Goal: Information Seeking & Learning: Learn about a topic

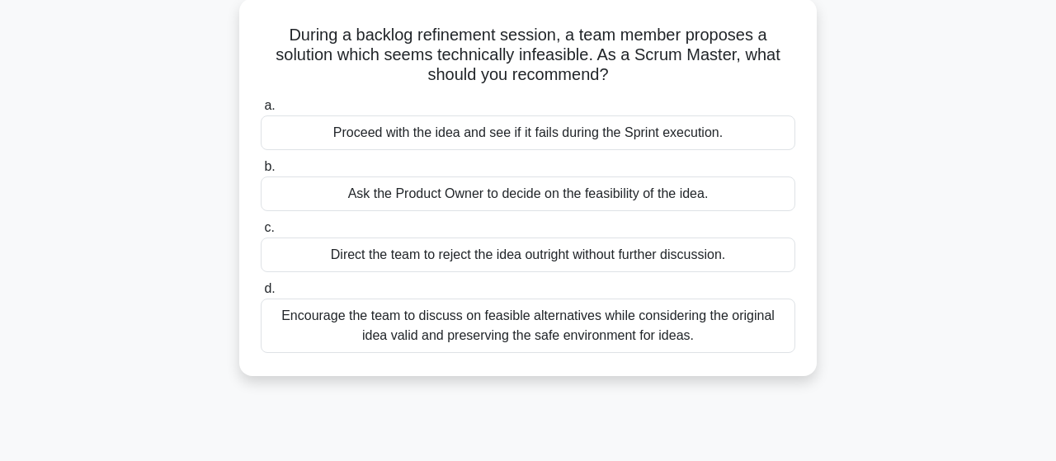
scroll to position [101, 0]
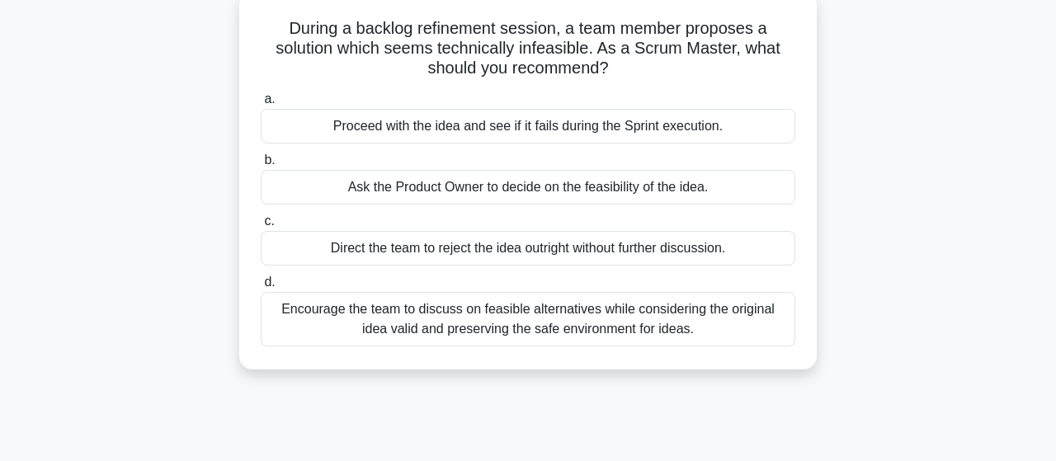
click at [562, 328] on div "Encourage the team to discuss on feasible alternatives while considering the or…" at bounding box center [528, 319] width 535 height 54
click at [261, 288] on input "d. Encourage the team to discuss on feasible alternatives while considering the…" at bounding box center [261, 282] width 0 height 11
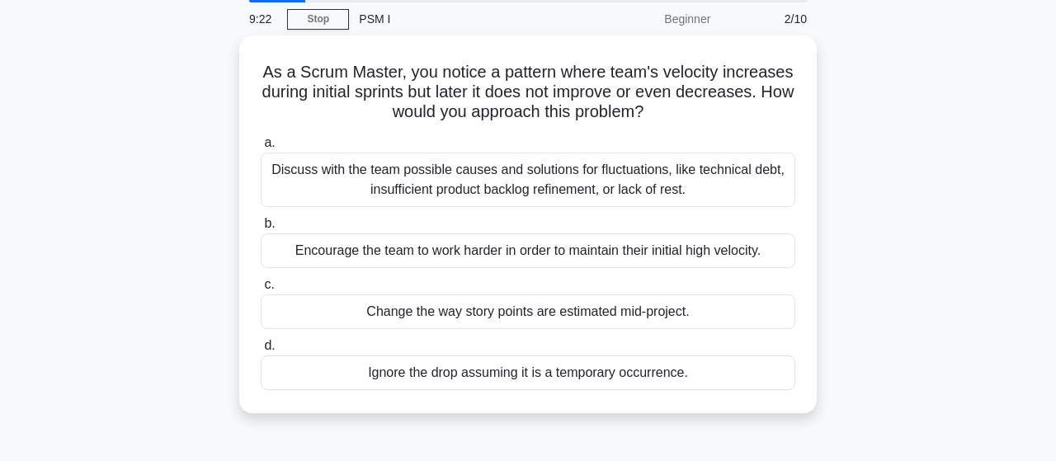
scroll to position [65, 0]
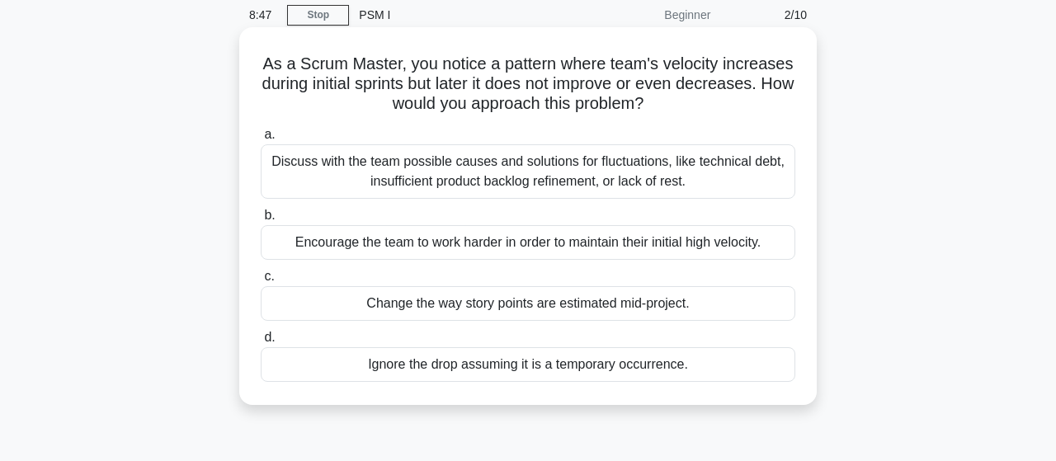
click at [658, 189] on div "Discuss with the team possible causes and solutions for fluctuations, like tech…" at bounding box center [528, 171] width 535 height 54
click at [261, 140] on input "a. Discuss with the team possible causes and solutions for fluctuations, like t…" at bounding box center [261, 135] width 0 height 11
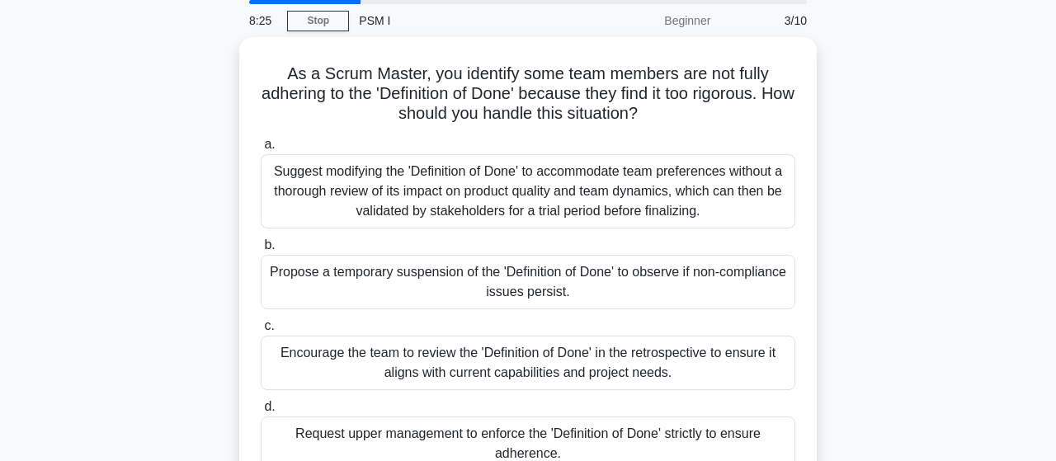
scroll to position [61, 0]
drag, startPoint x: 1050, startPoint y: 138, endPoint x: 1036, endPoint y: 205, distance: 69.1
click at [1036, 205] on main "8:06 Stop PSM I Beginner 3/10 As a Scrum Master, you identify some team members…" at bounding box center [528, 411] width 1056 height 838
click at [937, 262] on div "As a Scrum Master, you identify some team members are not fully adhering to the…" at bounding box center [528, 273] width 941 height 477
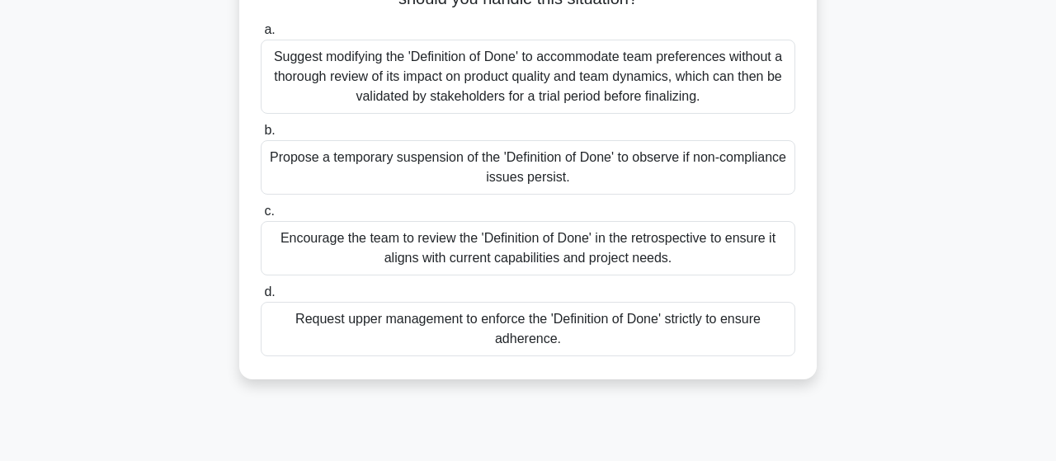
scroll to position [175, 0]
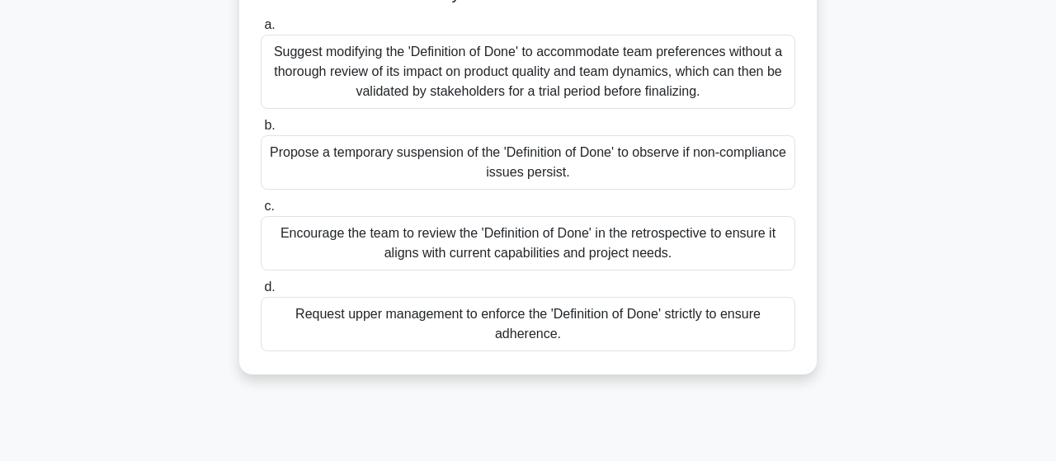
click at [500, 319] on div "Request upper management to enforce the 'Definition of Done' strictly to ensure…" at bounding box center [528, 324] width 535 height 54
click at [261, 293] on input "d. Request upper management to enforce the 'Definition of Done' strictly to ens…" at bounding box center [261, 287] width 0 height 11
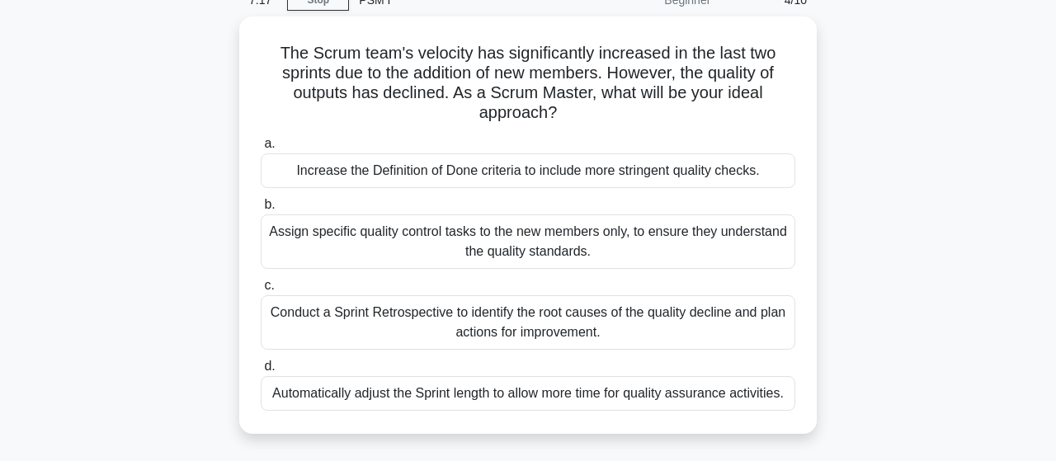
scroll to position [83, 0]
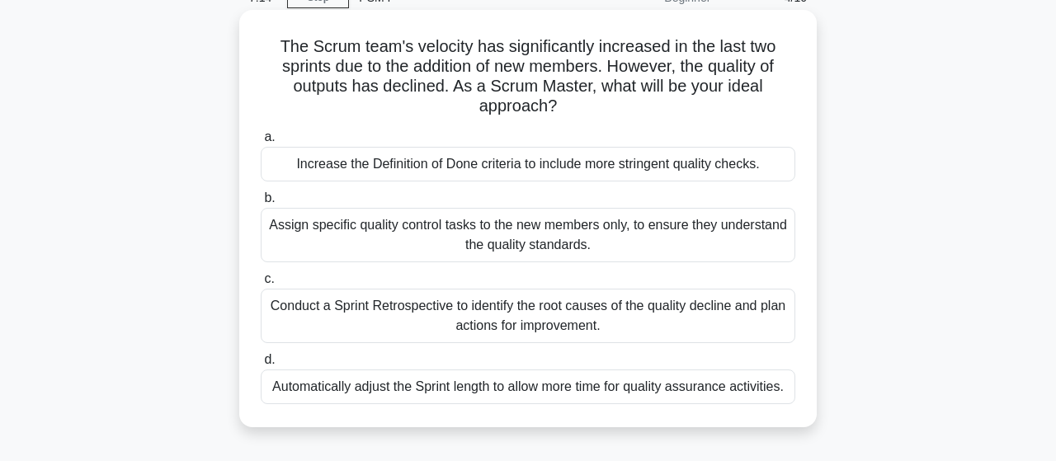
click at [569, 309] on div "Conduct a Sprint Retrospective to identify the root causes of the quality decli…" at bounding box center [528, 316] width 535 height 54
click at [261, 285] on input "c. Conduct a Sprint Retrospective to identify the root causes of the quality de…" at bounding box center [261, 279] width 0 height 11
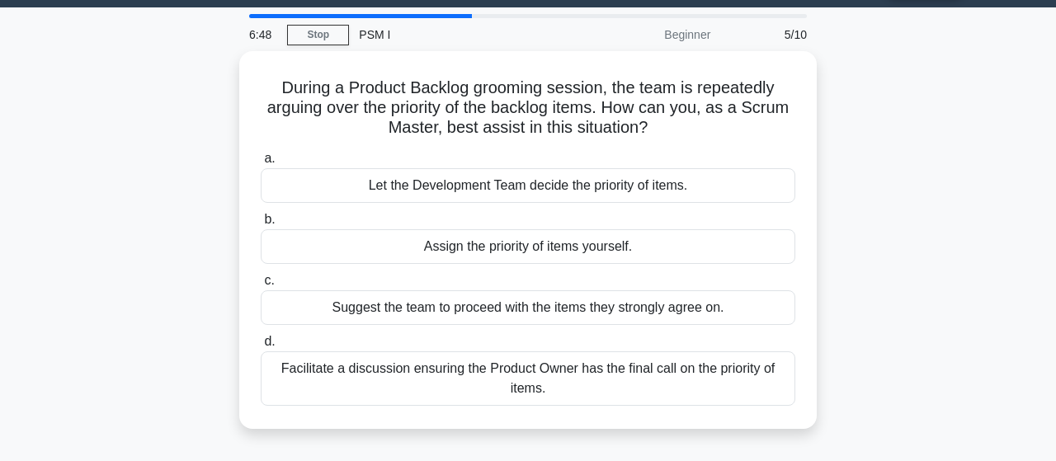
scroll to position [47, 0]
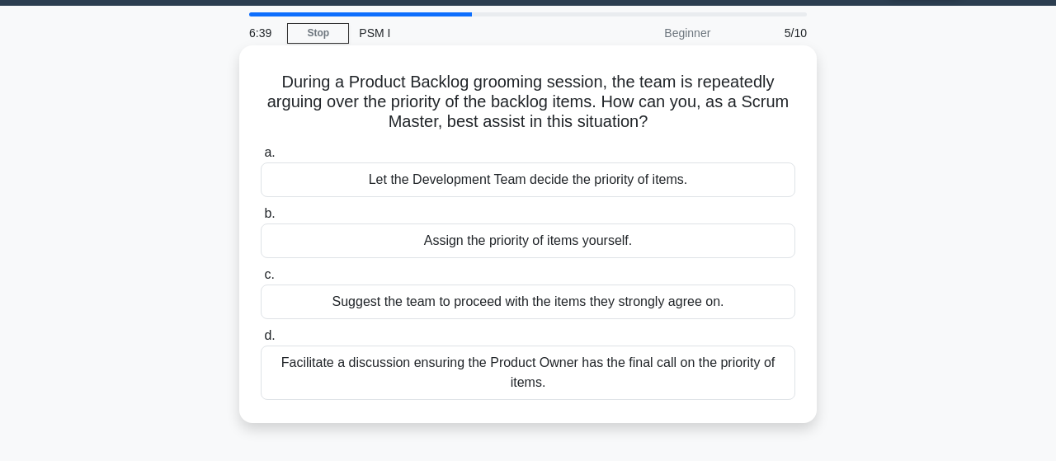
click at [689, 361] on div "Facilitate a discussion ensuring the Product Owner has the final call on the pr…" at bounding box center [528, 373] width 535 height 54
click at [261, 342] on input "d. Facilitate a discussion ensuring the Product Owner has the final call on the…" at bounding box center [261, 336] width 0 height 11
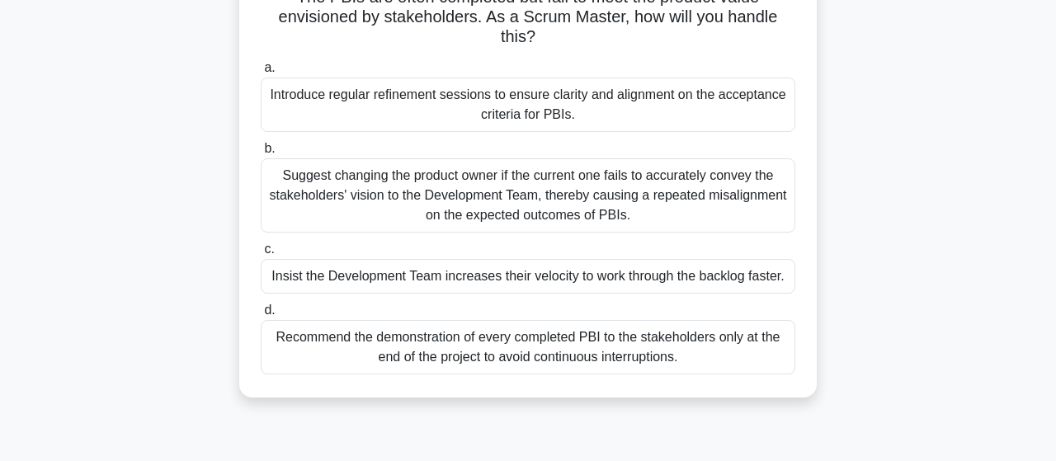
scroll to position [137, 0]
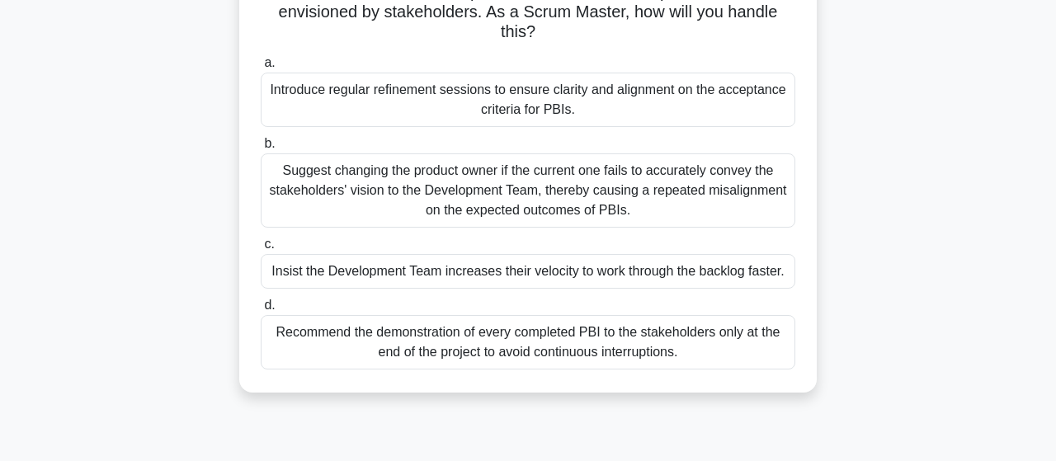
click at [505, 184] on div "Suggest changing the product owner if the current one fails to accurately conve…" at bounding box center [528, 190] width 535 height 74
click at [261, 149] on input "b. Suggest changing the product owner if the current one fails to accurately co…" at bounding box center [261, 144] width 0 height 11
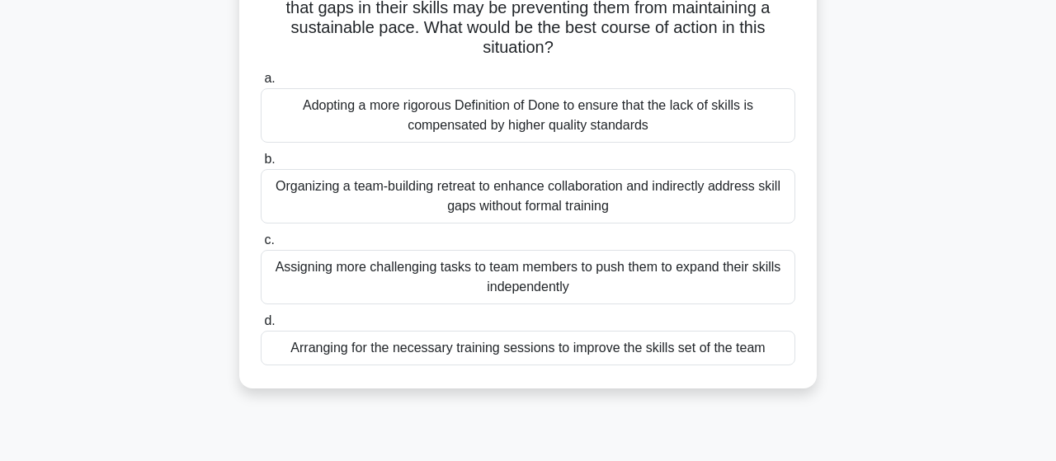
scroll to position [172, 0]
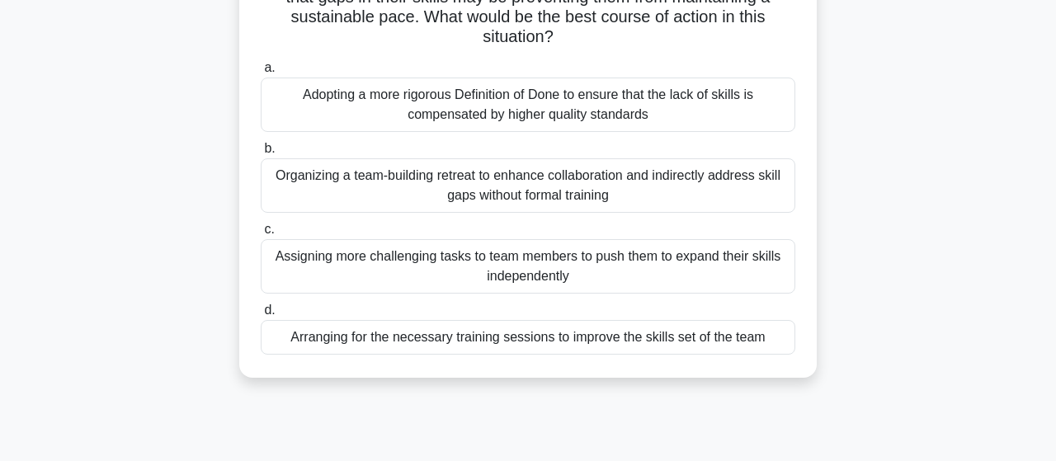
click at [486, 193] on div "Organizing a team-building retreat to enhance collaboration and indirectly addr…" at bounding box center [528, 185] width 535 height 54
click at [261, 154] on input "b. Organizing a team-building retreat to enhance collaboration and indirectly a…" at bounding box center [261, 149] width 0 height 11
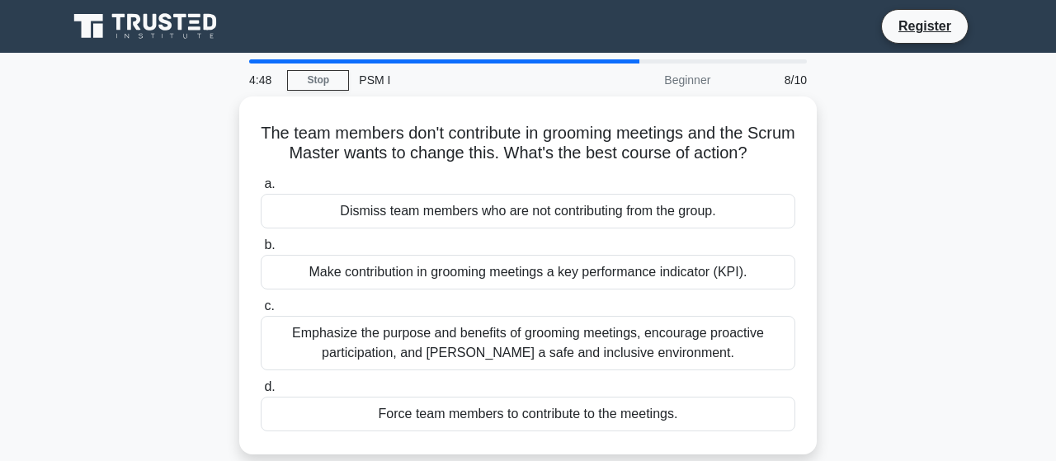
scroll to position [0, 0]
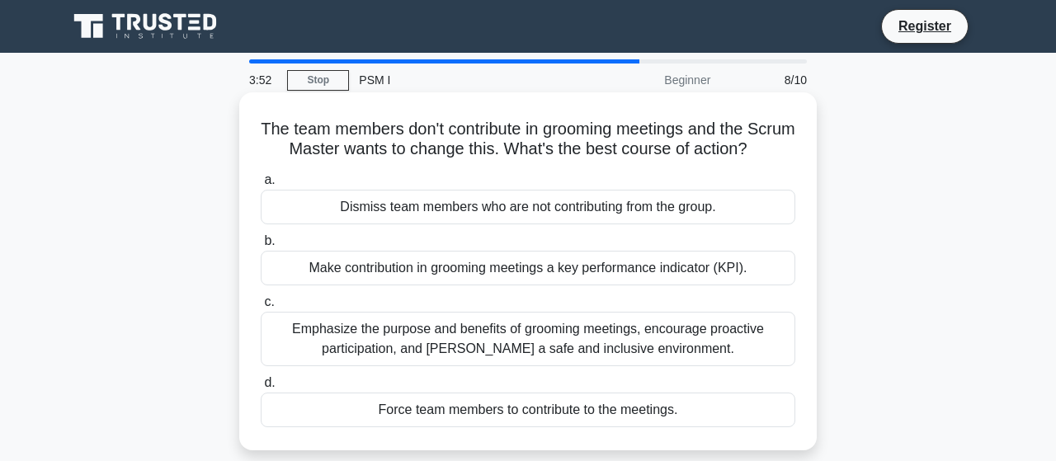
click at [471, 346] on div "Emphasize the purpose and benefits of grooming meetings, encourage proactive pa…" at bounding box center [528, 339] width 535 height 54
click at [261, 308] on input "c. Emphasize the purpose and benefits of grooming meetings, encourage proactive…" at bounding box center [261, 302] width 0 height 11
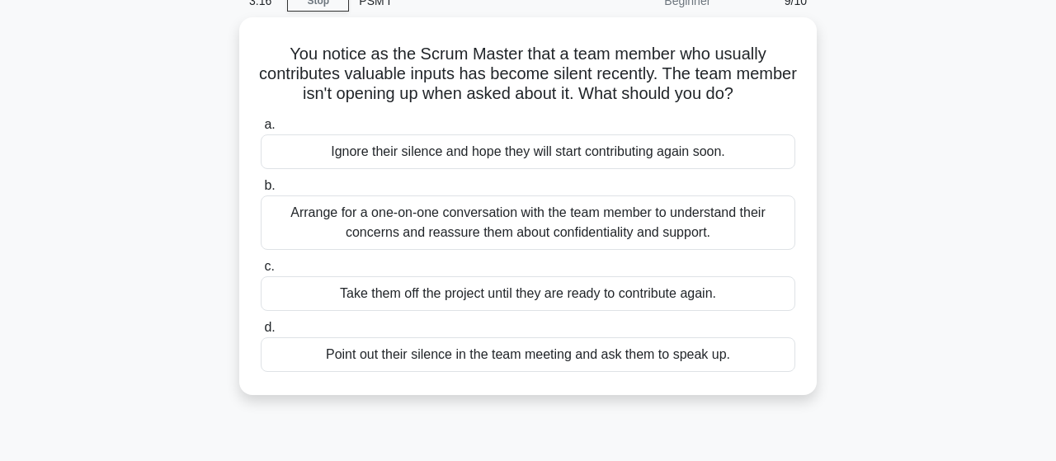
scroll to position [86, 0]
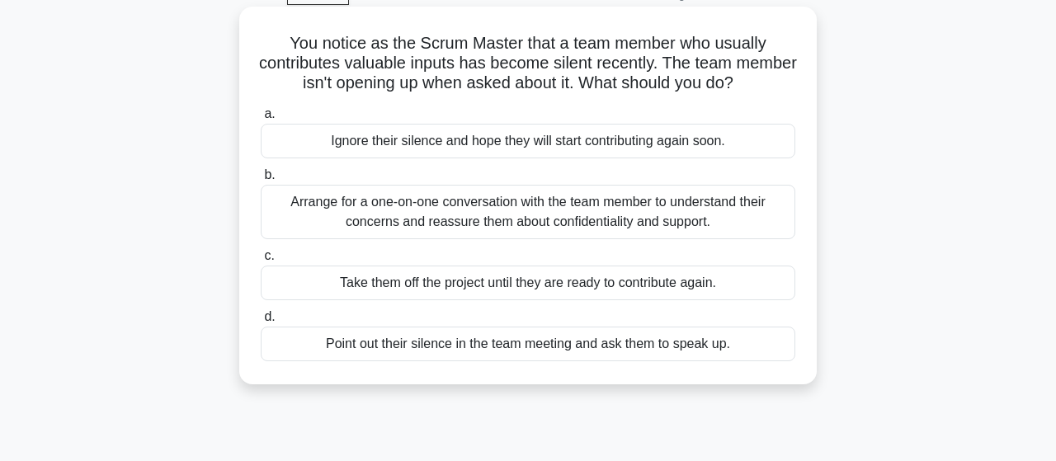
click at [668, 219] on div "Arrange for a one-on-one conversation with the team member to understand their …" at bounding box center [528, 212] width 535 height 54
click at [261, 181] on input "b. Arrange for a one-on-one conversation with the team member to understand the…" at bounding box center [261, 175] width 0 height 11
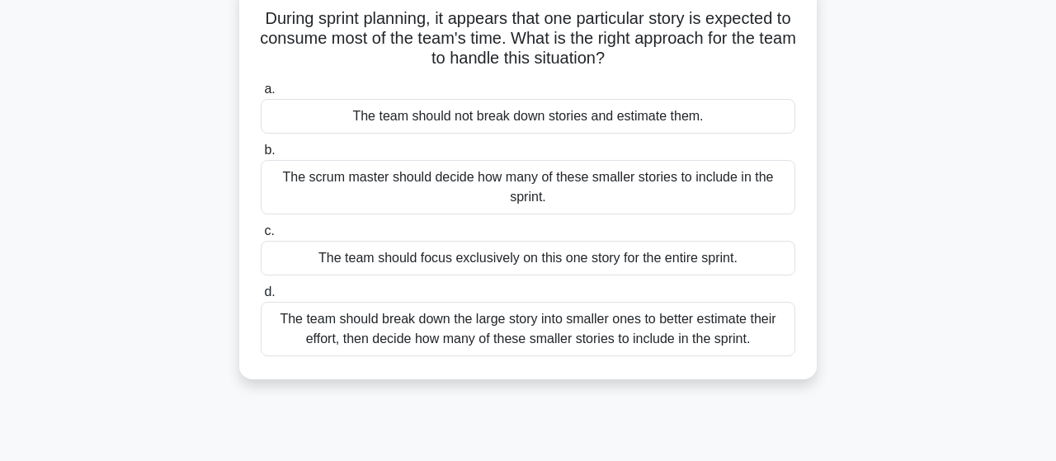
scroll to position [117, 0]
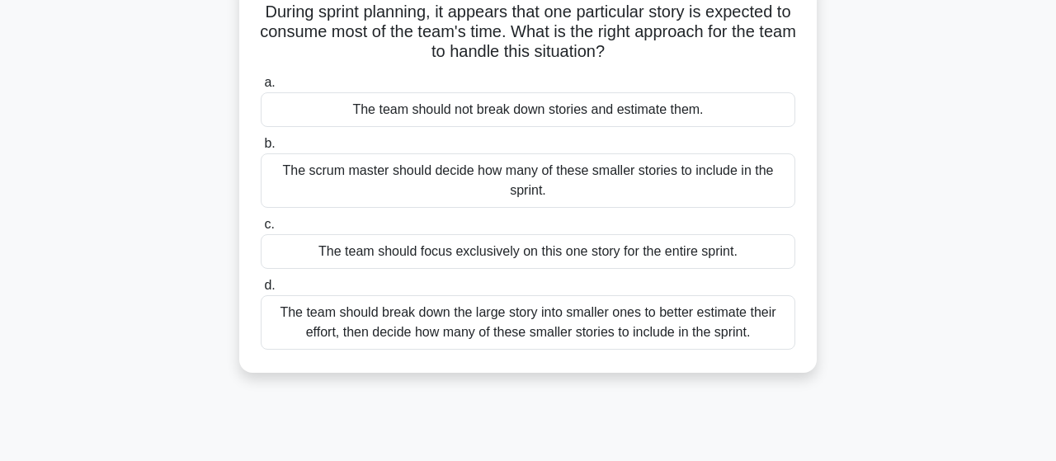
click at [577, 337] on div "The team should break down the large story into smaller ones to better estimate…" at bounding box center [528, 322] width 535 height 54
click at [682, 310] on div "The team should break down the large story into smaller ones to better estimate…" at bounding box center [528, 322] width 535 height 54
click at [261, 291] on input "d. The team should break down the large story into smaller ones to better estim…" at bounding box center [261, 286] width 0 height 11
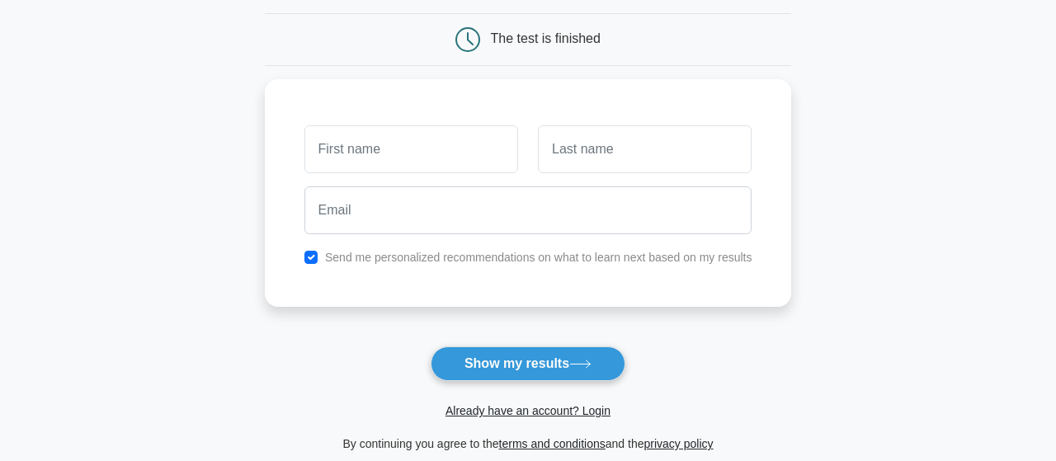
scroll to position [158, 0]
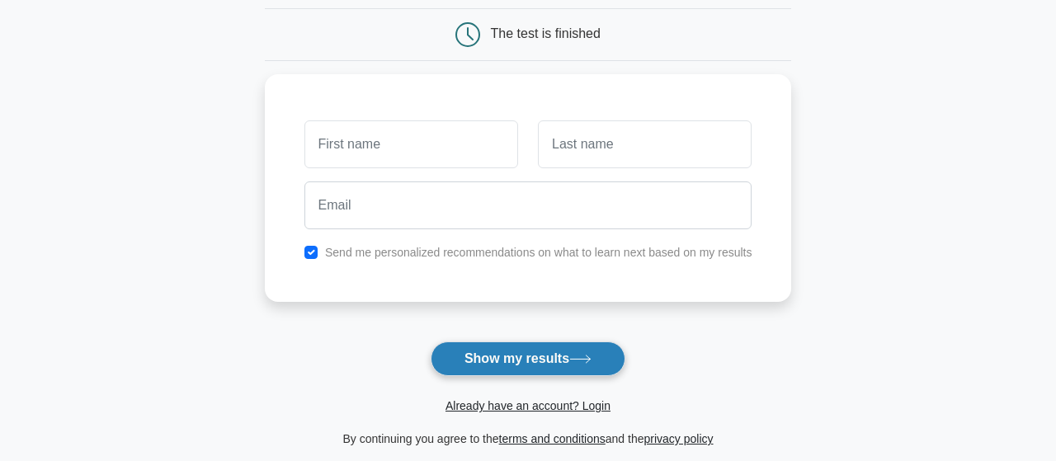
click at [566, 355] on button "Show my results" at bounding box center [528, 359] width 195 height 35
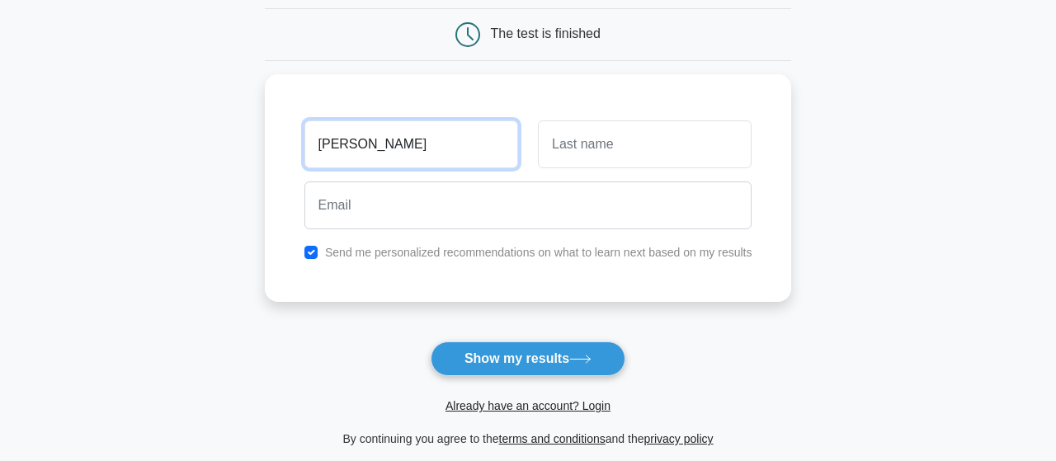
type input "prashanth"
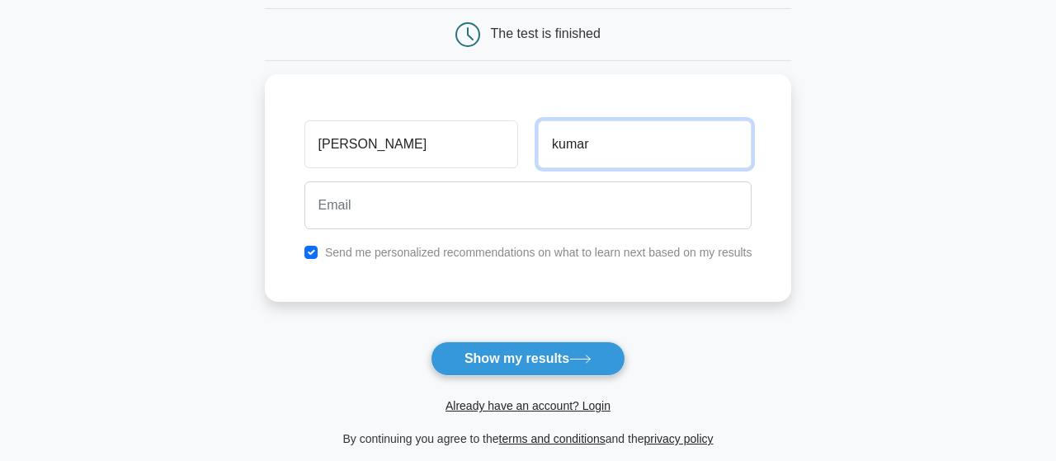
type input "kumar"
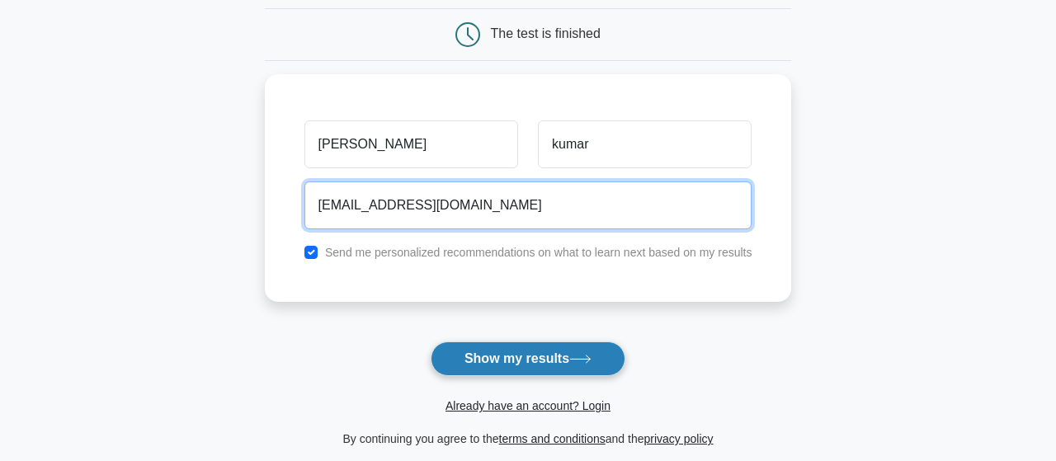
type input "prashanthkumarhs@gmail.com"
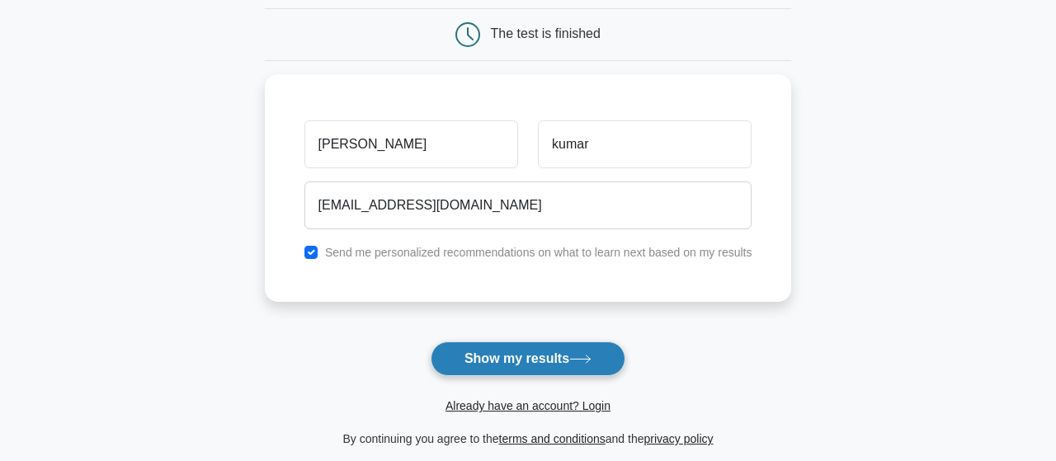
click at [517, 364] on button "Show my results" at bounding box center [528, 359] width 195 height 35
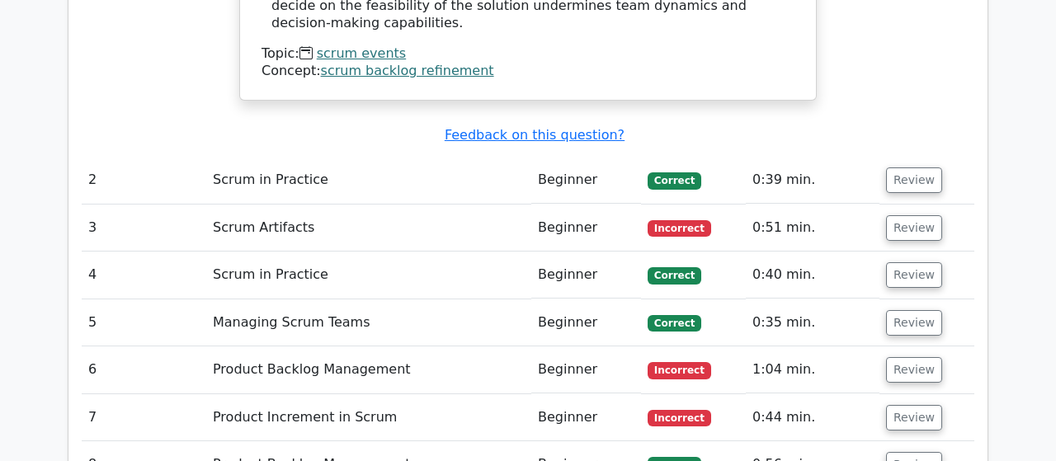
scroll to position [2124, 0]
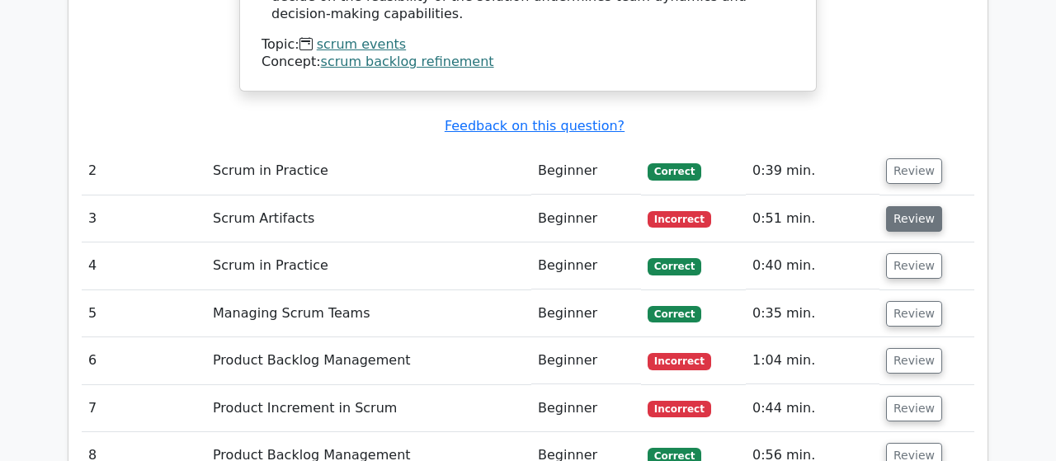
click at [910, 206] on button "Review" at bounding box center [914, 219] width 56 height 26
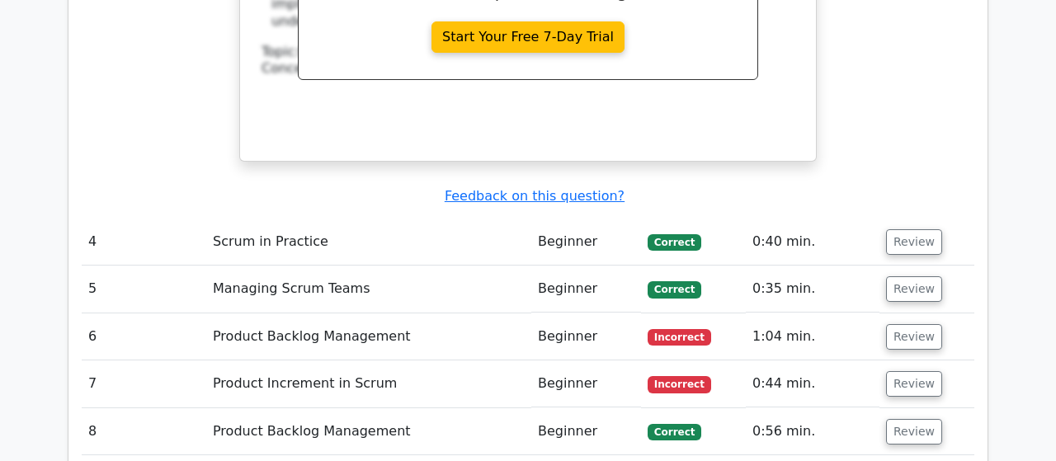
scroll to position [2952, 0]
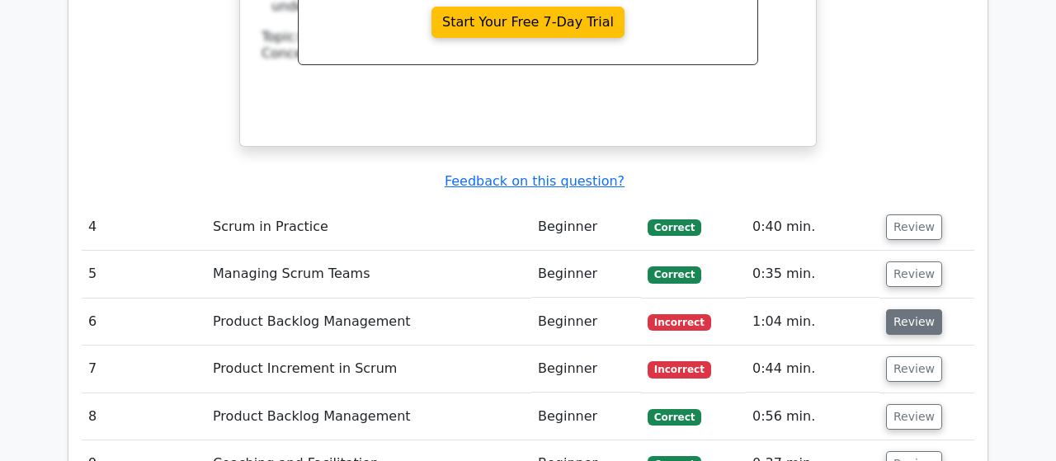
click at [917, 309] on button "Review" at bounding box center [914, 322] width 56 height 26
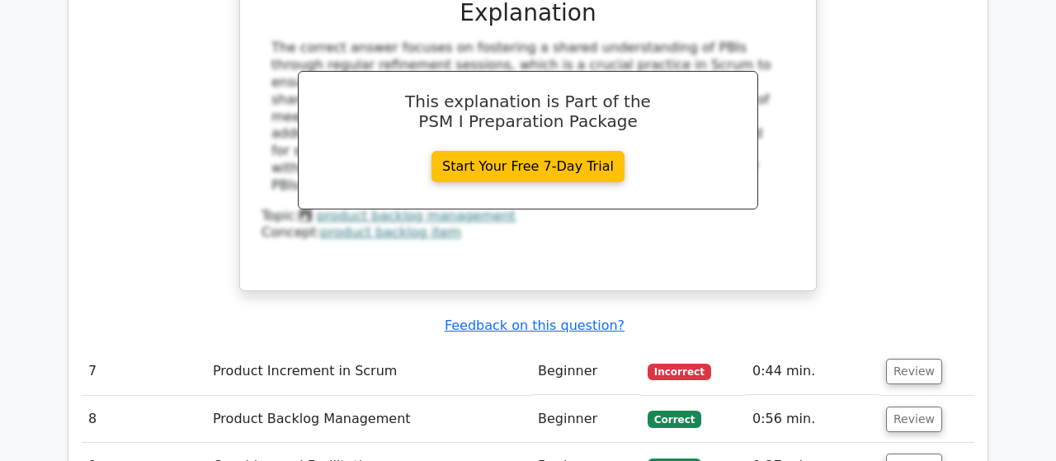
scroll to position [3748, 0]
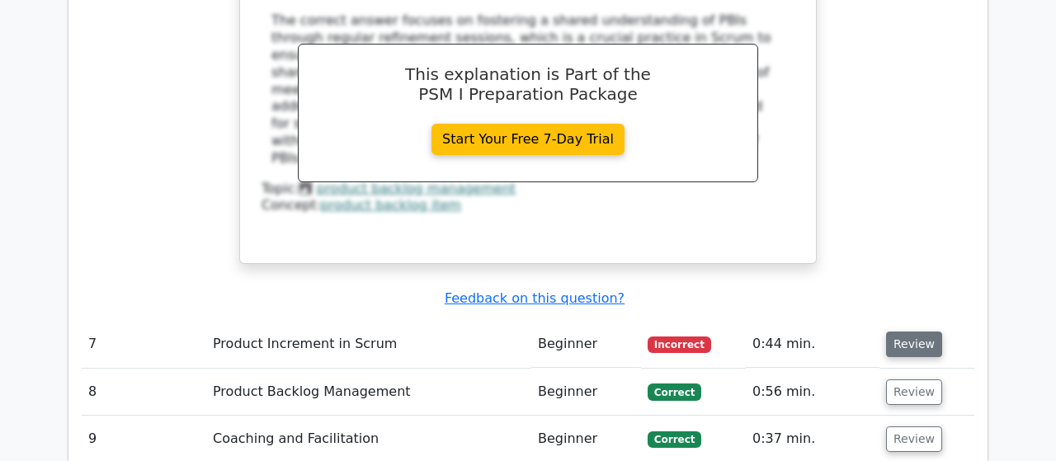
click at [904, 332] on button "Review" at bounding box center [914, 345] width 56 height 26
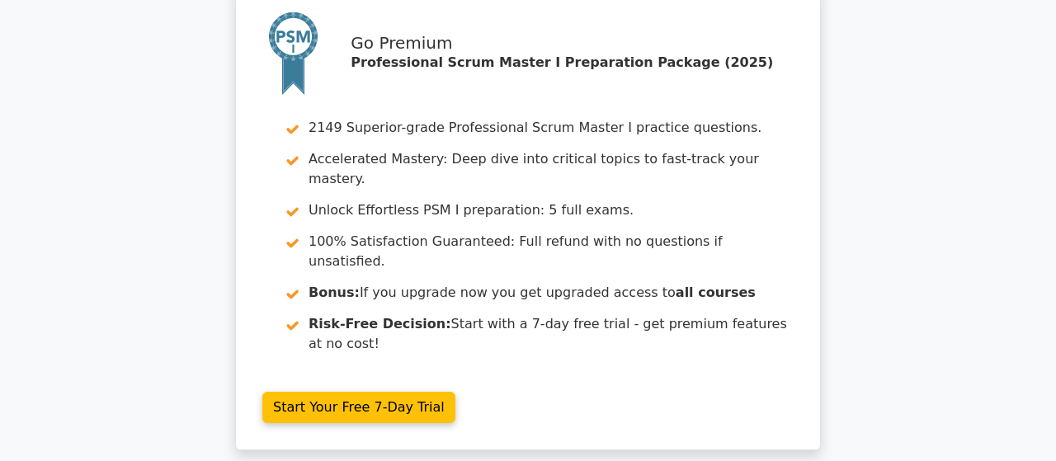
scroll to position [86, 0]
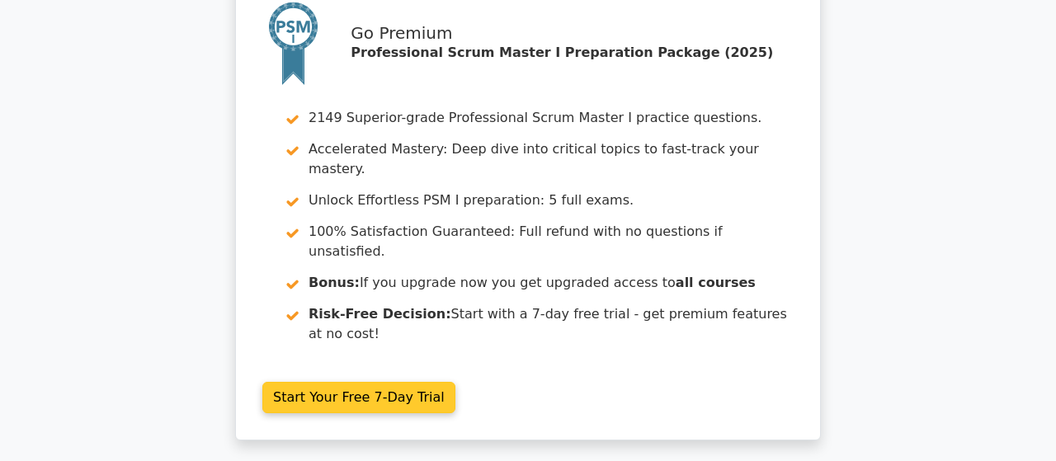
click at [366, 382] on link "Start Your Free 7-Day Trial" at bounding box center [358, 397] width 193 height 31
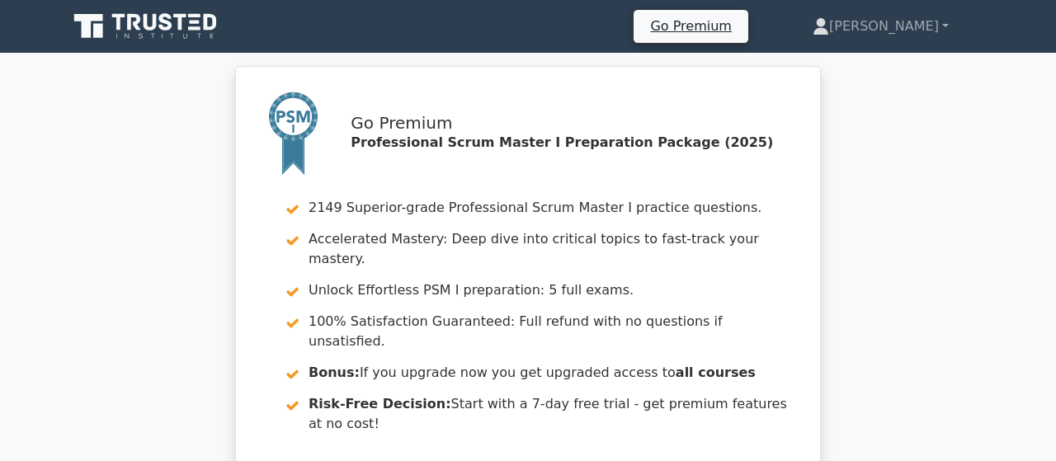
scroll to position [86, 0]
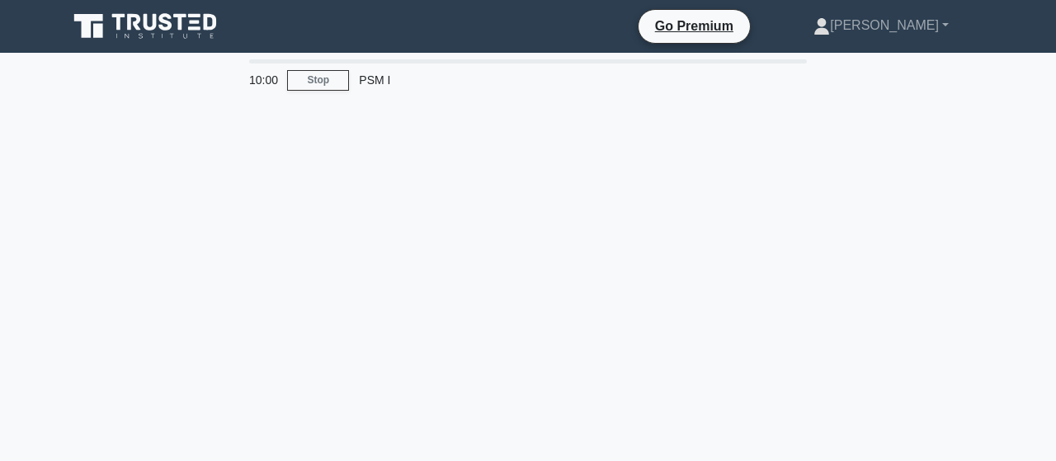
scroll to position [117, 0]
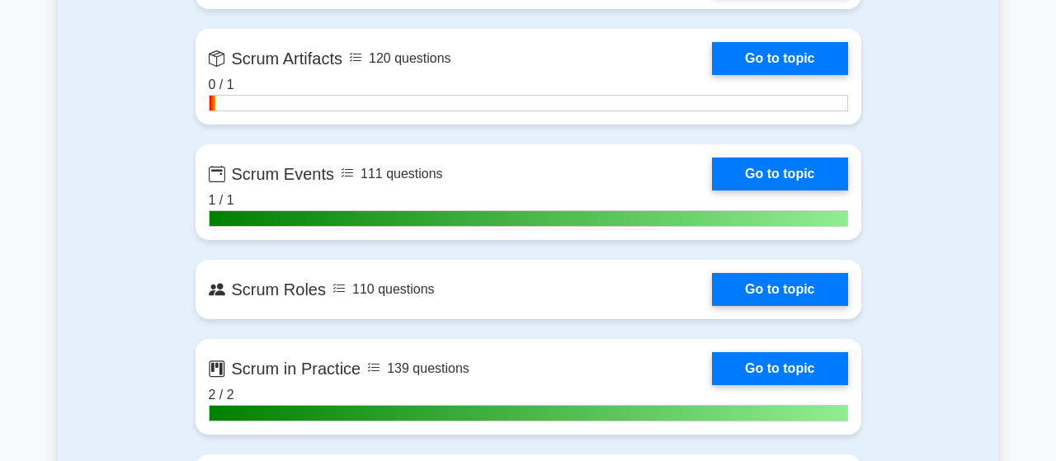
scroll to position [1302, 0]
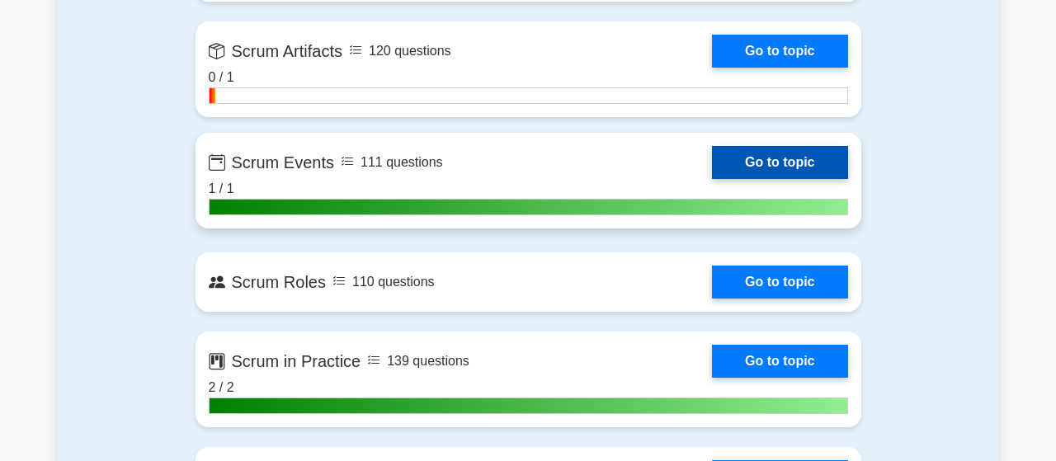
click at [780, 158] on link "Go to topic" at bounding box center [779, 162] width 135 height 33
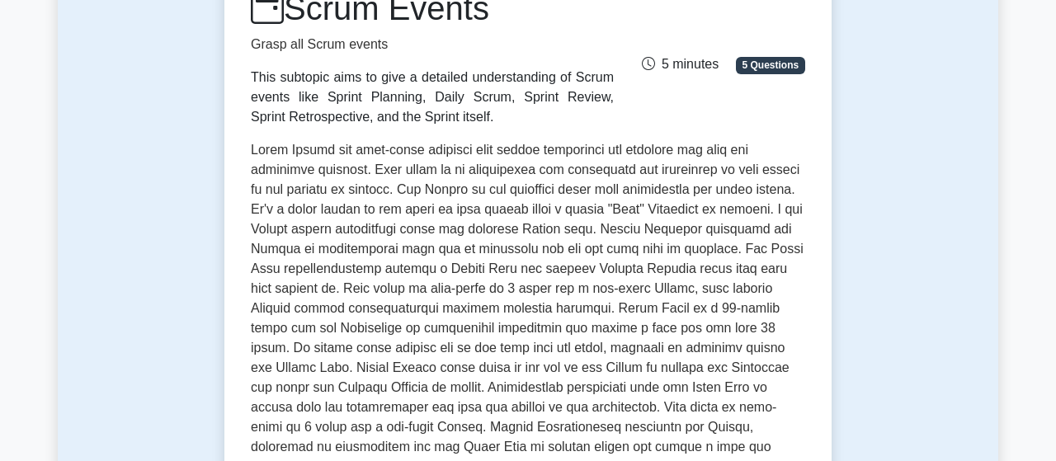
scroll to position [245, 0]
click at [358, 94] on div "This subtopic aims to give a detailed understanding of Scrum events like Sprint…" at bounding box center [432, 97] width 363 height 59
